Goal: Task Accomplishment & Management: Manage account settings

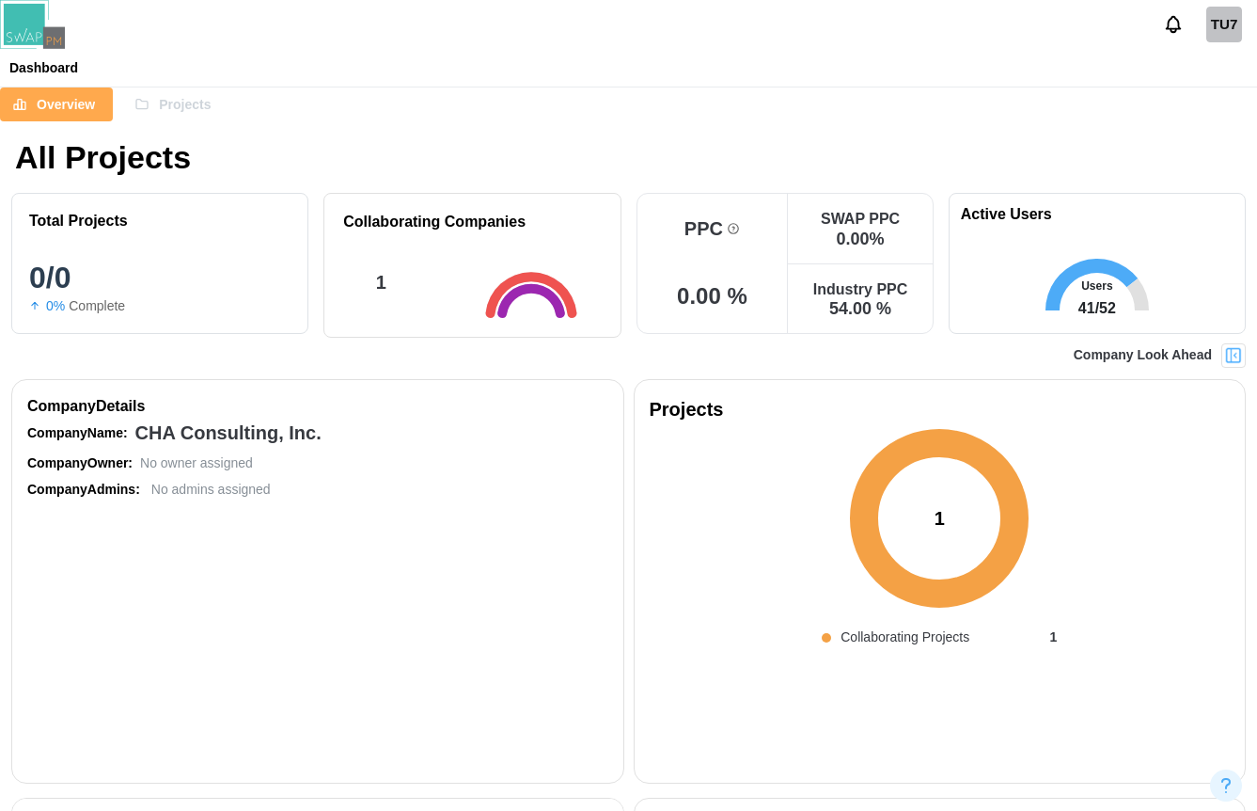
click at [1232, 22] on div "TU7" at bounding box center [1224, 25] width 36 height 36
click at [1192, 69] on div "My Profile" at bounding box center [1212, 69] width 58 height 21
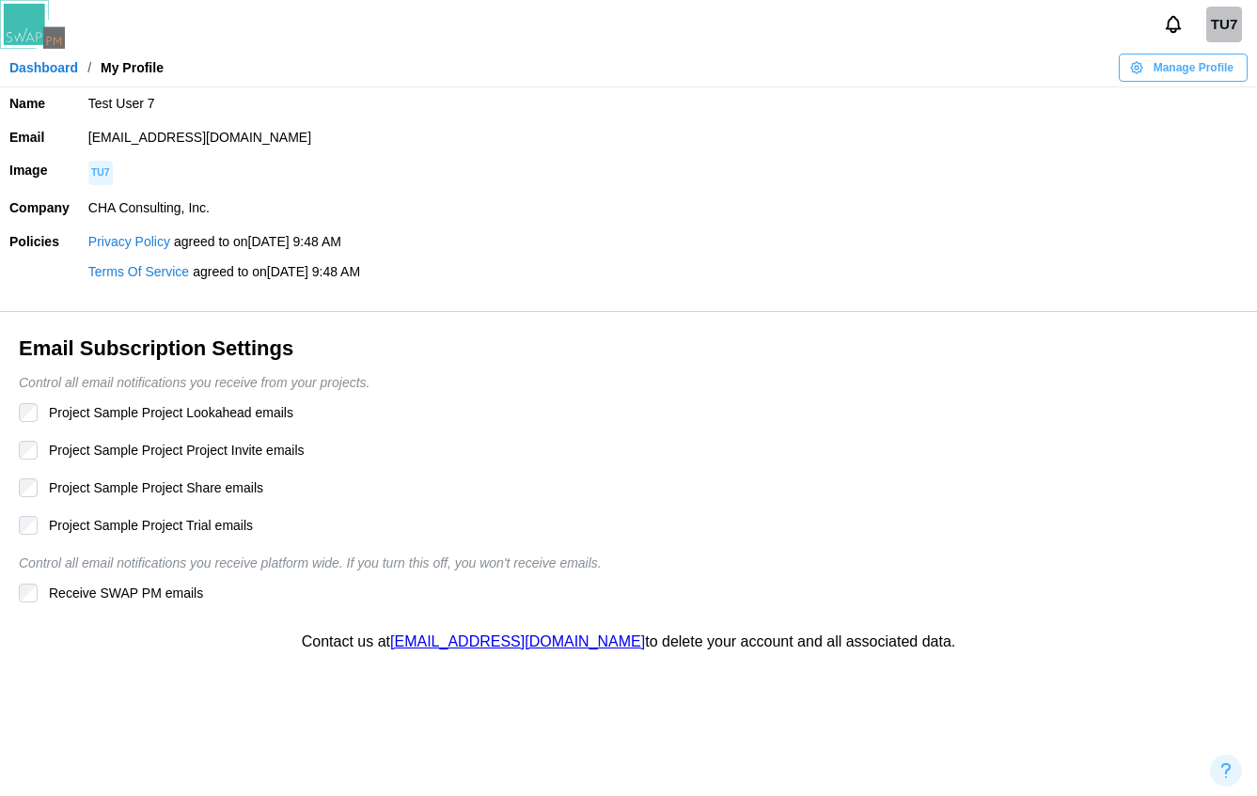
click at [259, 135] on td "[EMAIL_ADDRESS][DOMAIN_NAME]" at bounding box center [668, 138] width 1178 height 34
copy td "[EMAIL_ADDRESS][DOMAIN_NAME]"
click at [882, 461] on div "Email Subscription Settings Control all email notifications you receive from yo…" at bounding box center [647, 473] width 1257 height 276
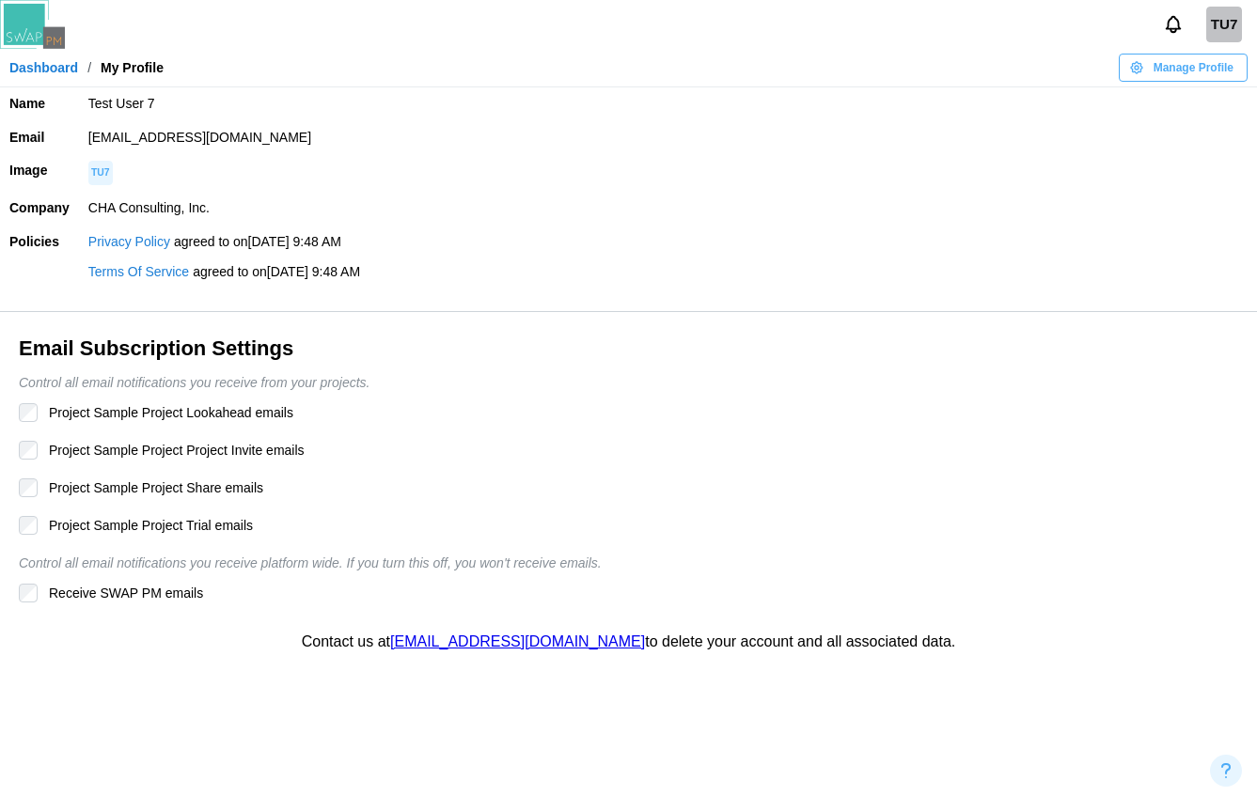
click at [757, 230] on td "Privacy Policy agreed to on [DATE] 9:48 AM Terms Of Service agreed to on [DATE]…" at bounding box center [668, 269] width 1178 height 86
